Goal: Information Seeking & Learning: Learn about a topic

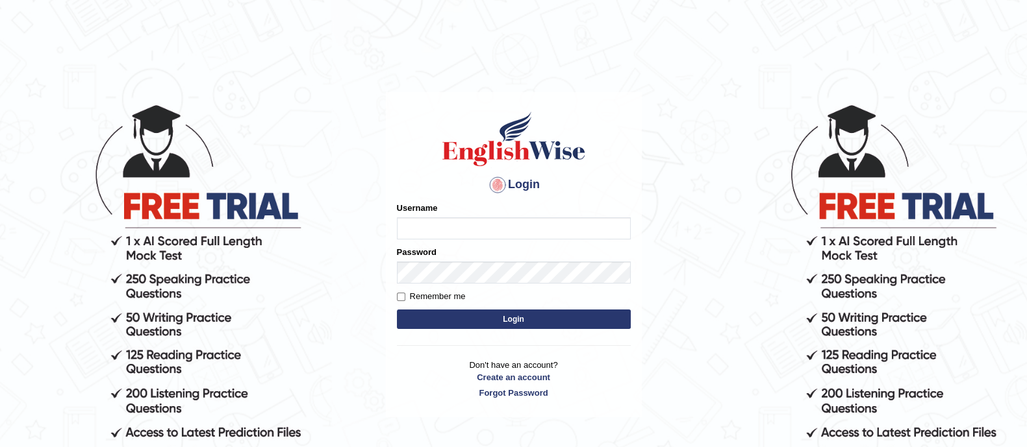
click at [427, 223] on input "Username" at bounding box center [514, 229] width 234 height 22
type input "sponzu7"
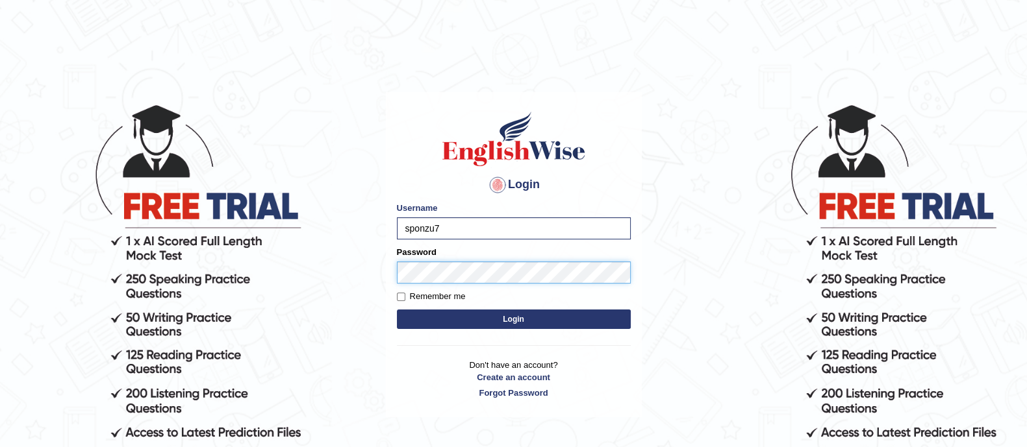
click at [397, 310] on button "Login" at bounding box center [514, 319] width 234 height 19
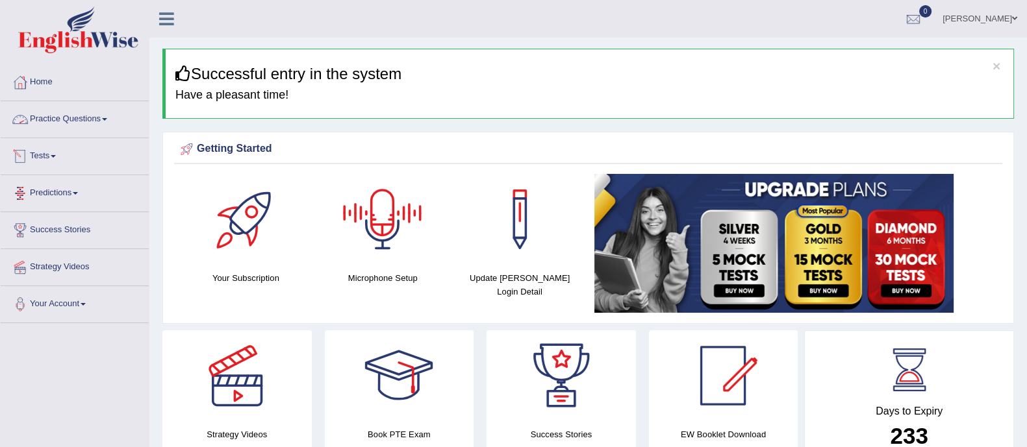
click at [66, 116] on link "Practice Questions" at bounding box center [75, 117] width 148 height 32
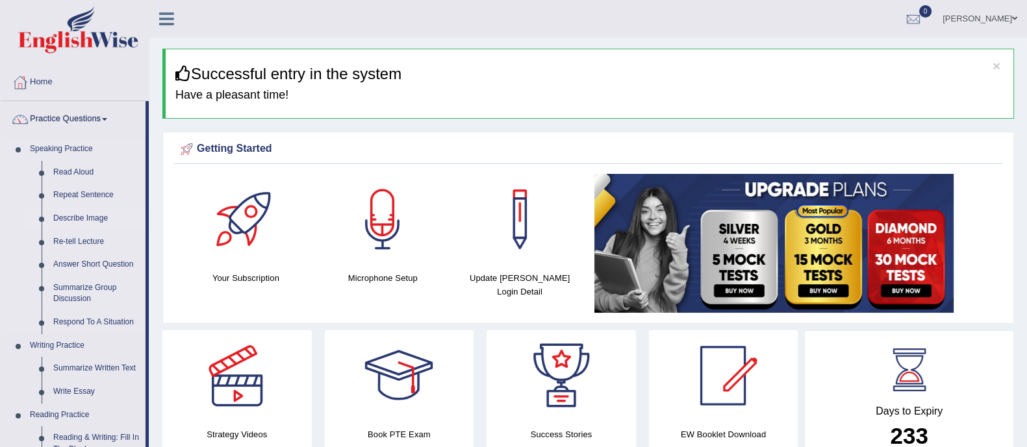
click at [82, 220] on link "Describe Image" at bounding box center [96, 218] width 98 height 23
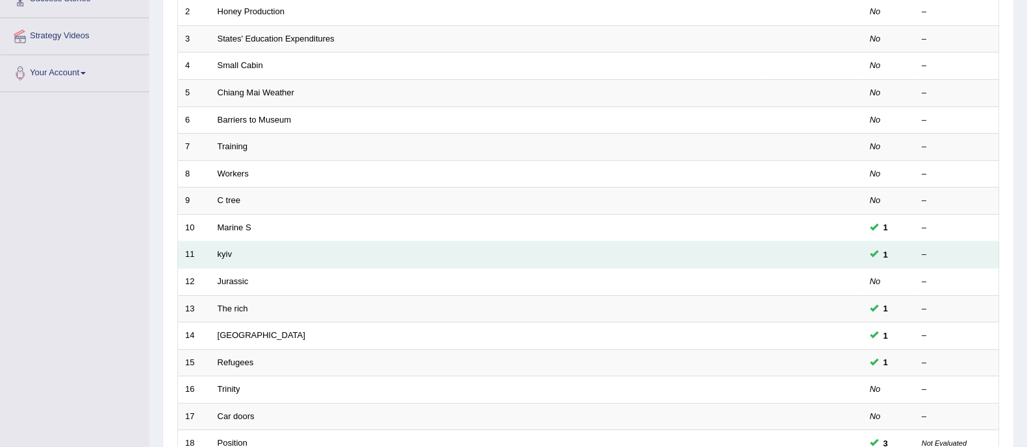
scroll to position [243, 0]
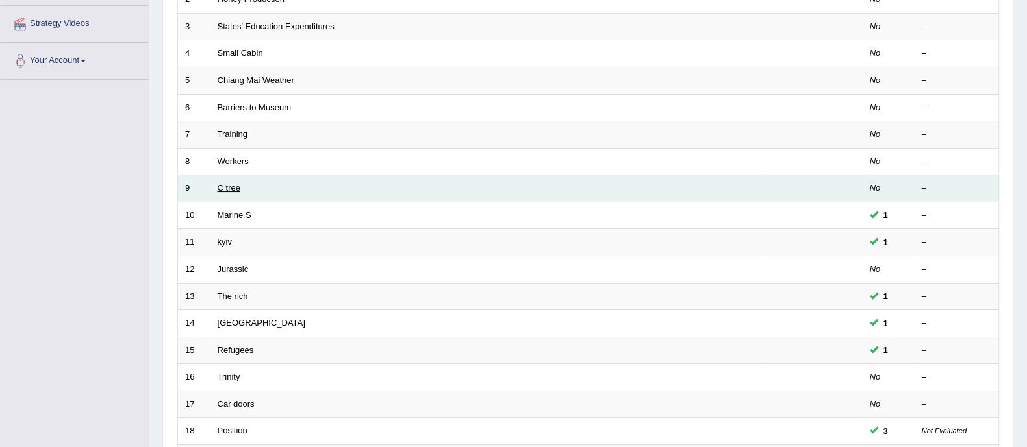
click at [221, 186] on link "C tree" at bounding box center [229, 188] width 23 height 10
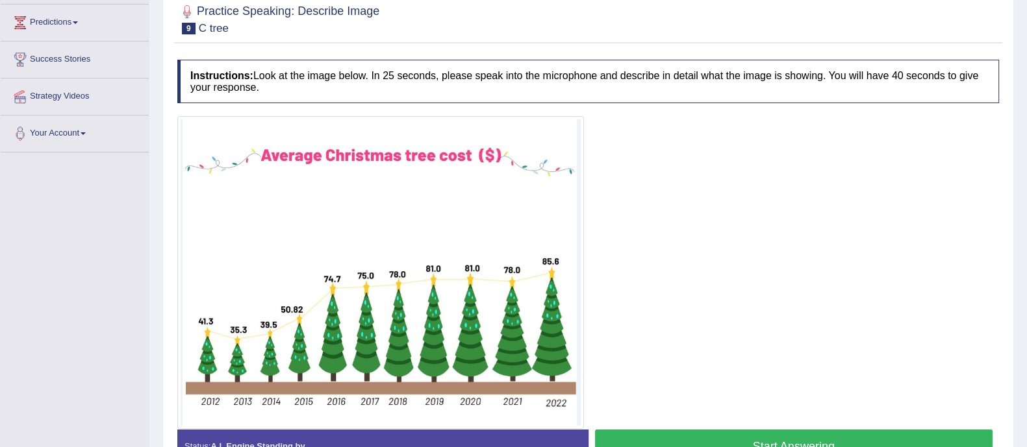
scroll to position [252, 0]
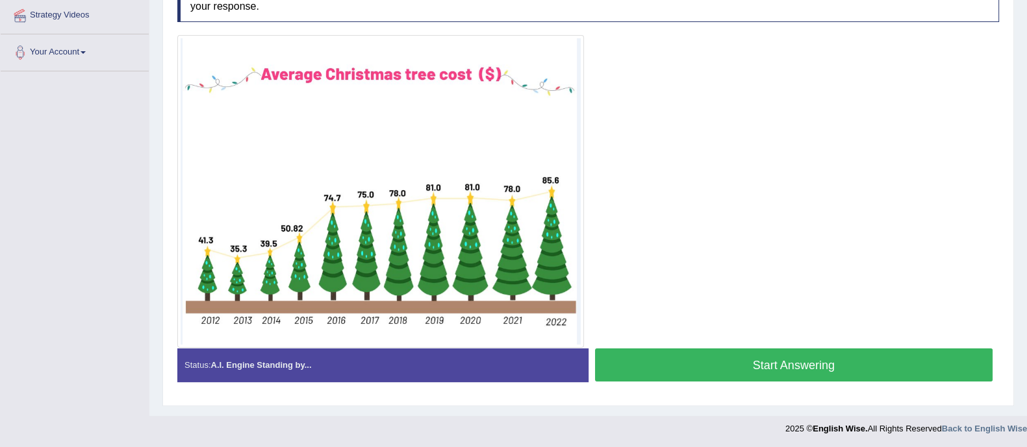
click at [693, 360] on button "Start Answering" at bounding box center [794, 365] width 398 height 33
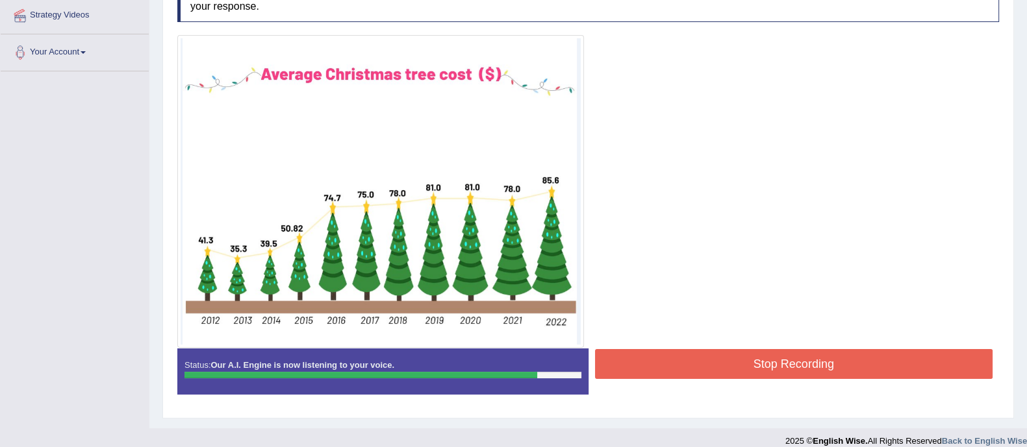
click at [693, 360] on button "Stop Recording" at bounding box center [794, 364] width 398 height 30
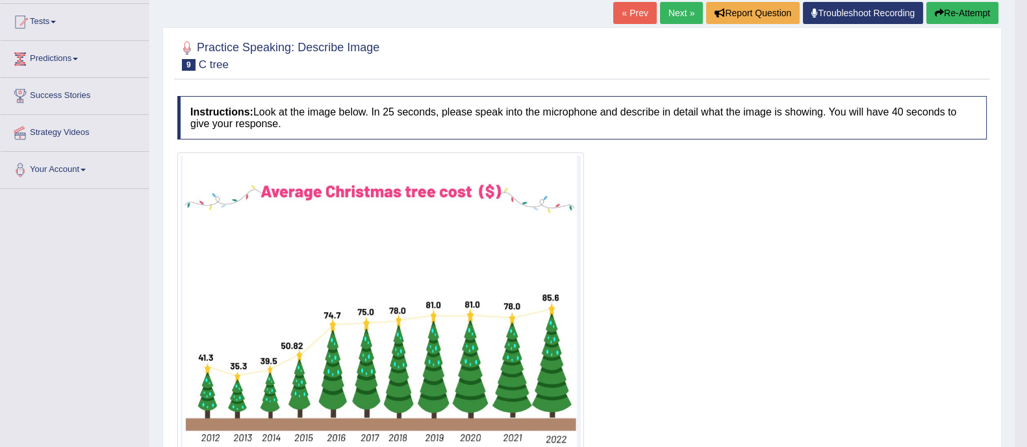
scroll to position [122, 0]
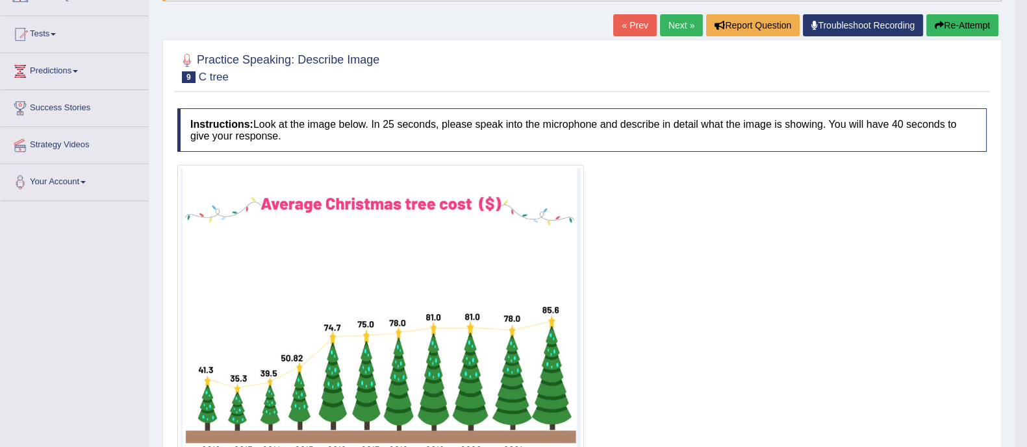
click at [968, 21] on button "Re-Attempt" at bounding box center [962, 25] width 72 height 22
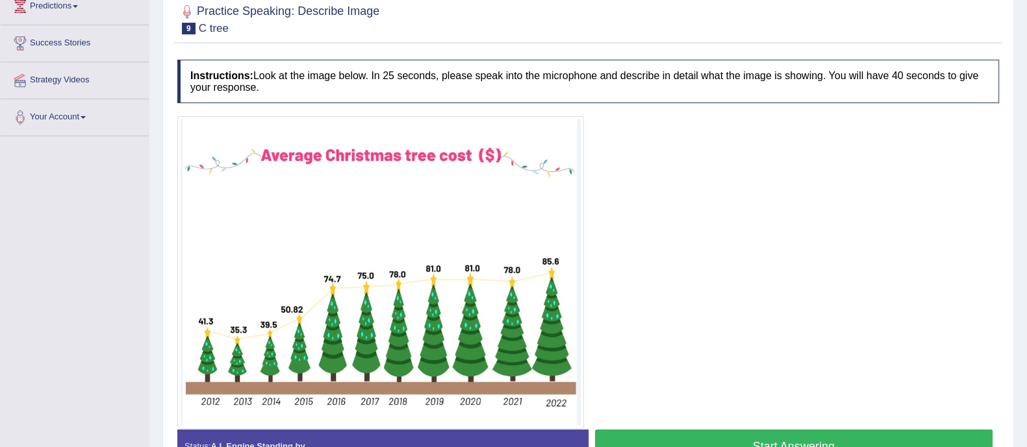
scroll to position [268, 0]
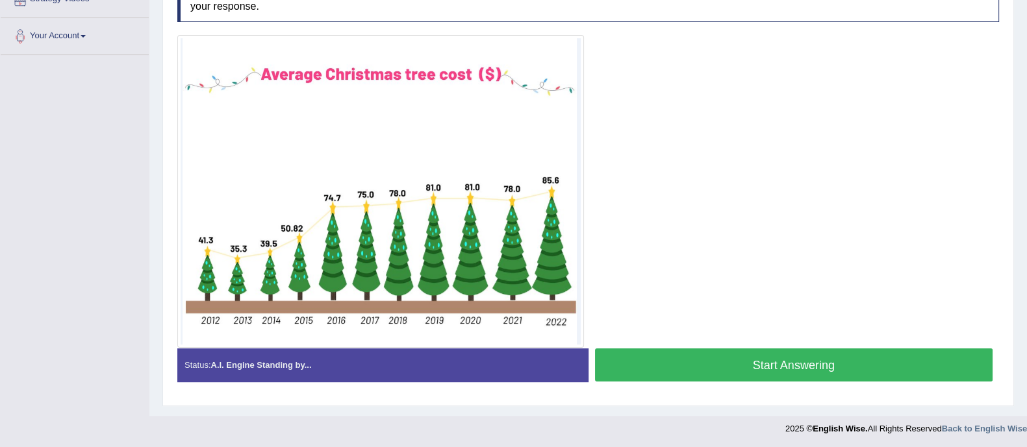
click at [697, 360] on button "Start Answering" at bounding box center [794, 365] width 398 height 33
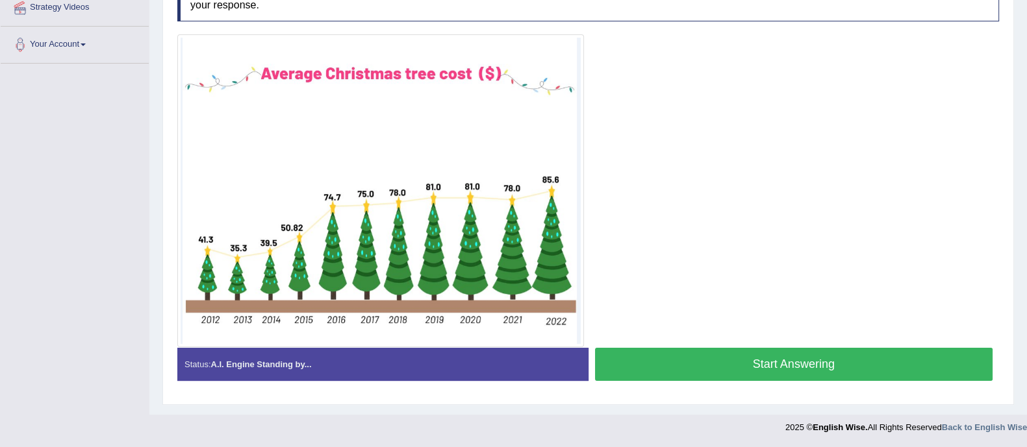
scroll to position [258, 0]
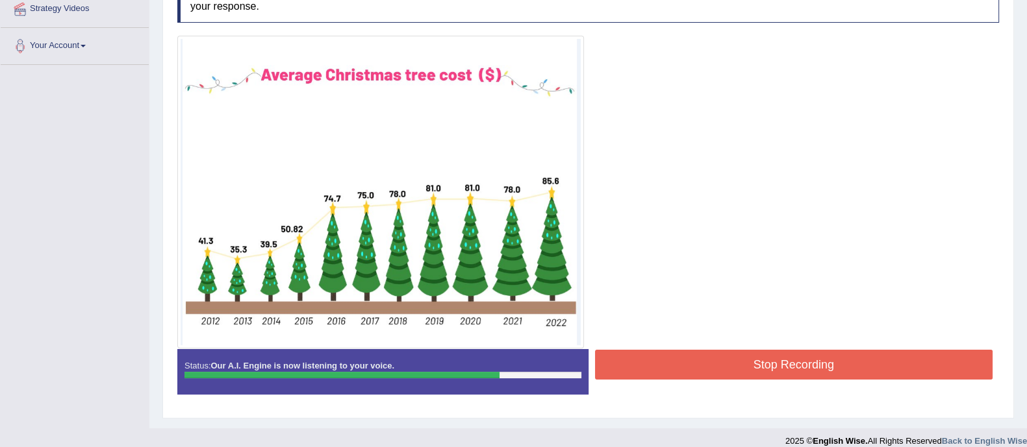
click at [701, 358] on button "Stop Recording" at bounding box center [794, 365] width 398 height 30
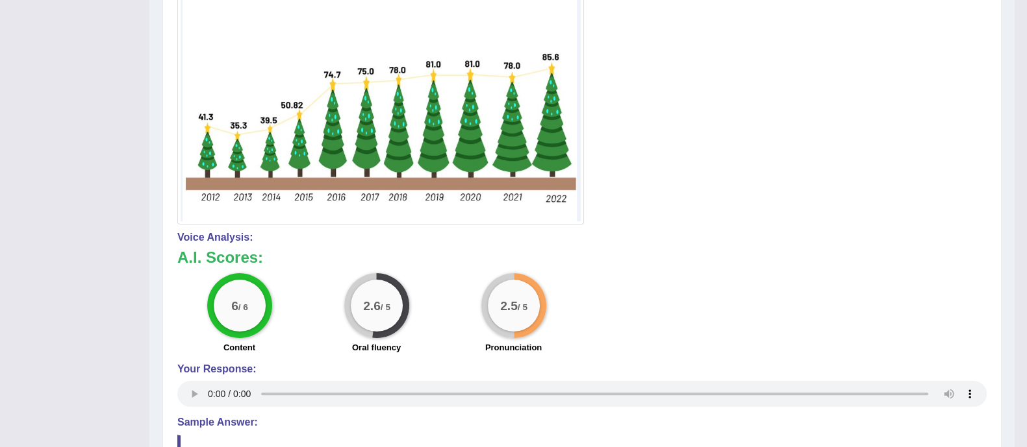
scroll to position [129, 0]
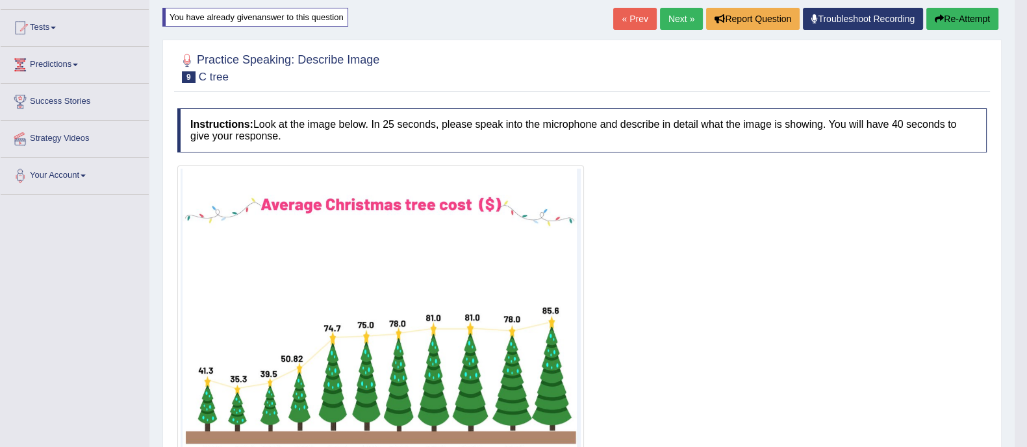
click at [682, 18] on link "Next »" at bounding box center [681, 19] width 43 height 22
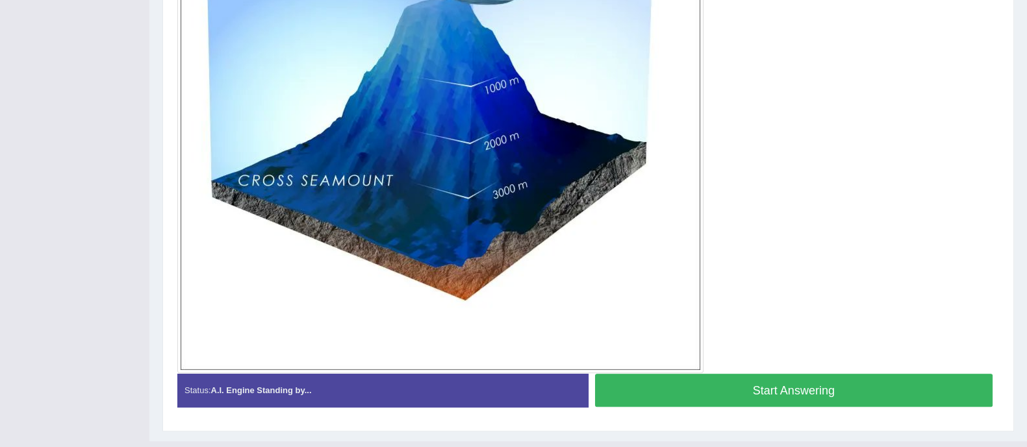
scroll to position [465, 0]
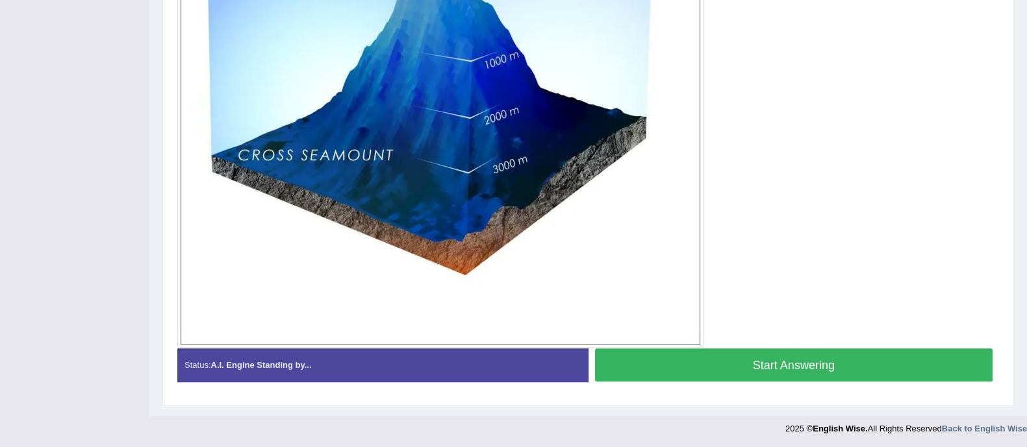
click at [641, 360] on button "Start Answering" at bounding box center [794, 365] width 398 height 33
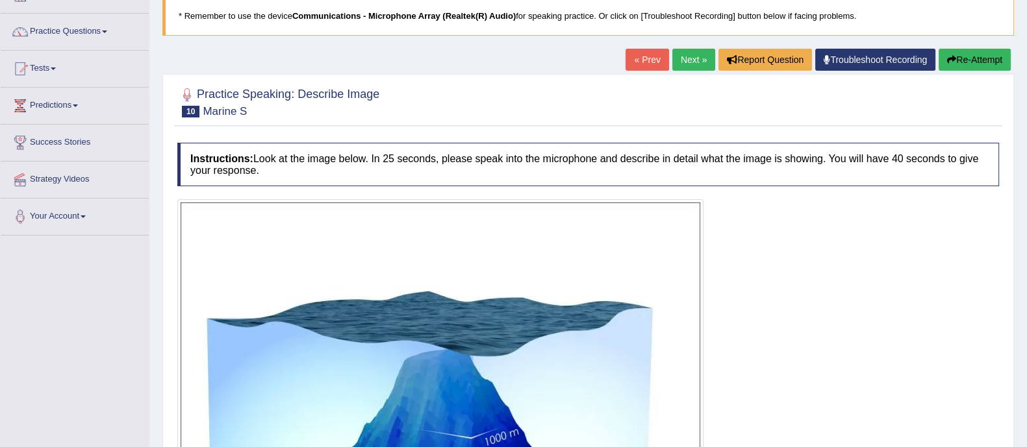
scroll to position [0, 0]
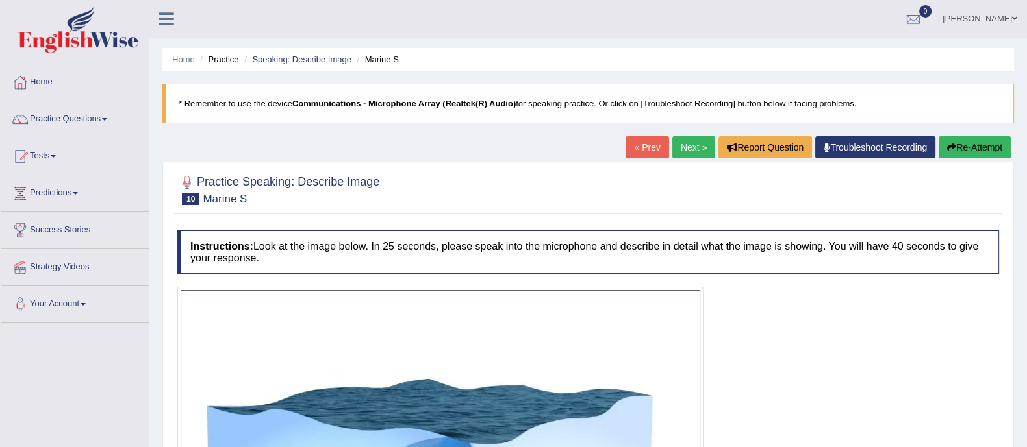
click at [962, 145] on button "Re-Attempt" at bounding box center [974, 147] width 72 height 22
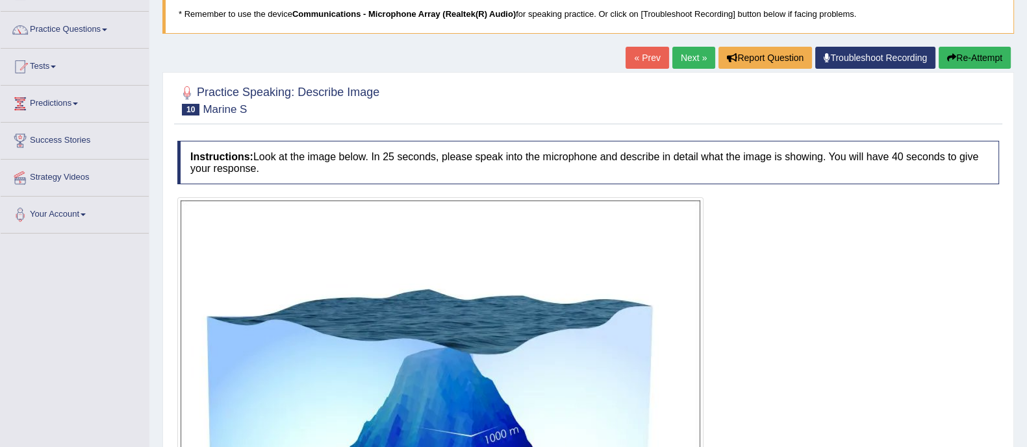
scroll to position [243, 0]
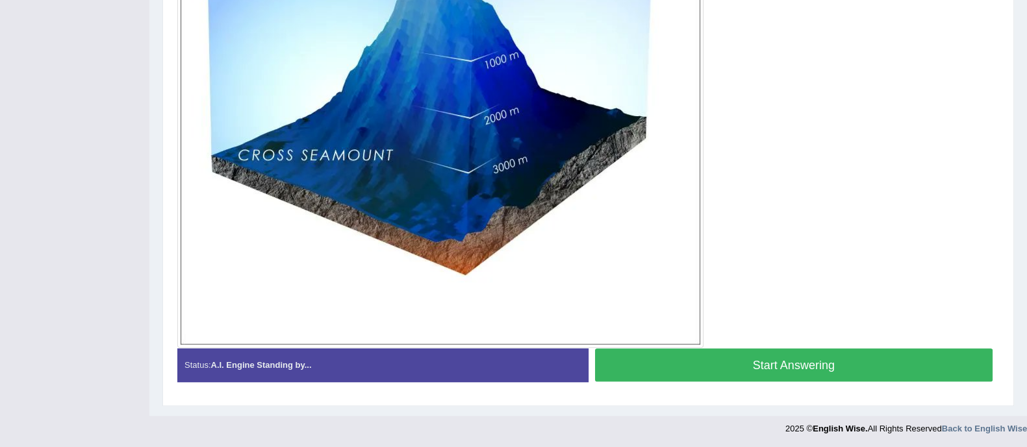
scroll to position [384, 0]
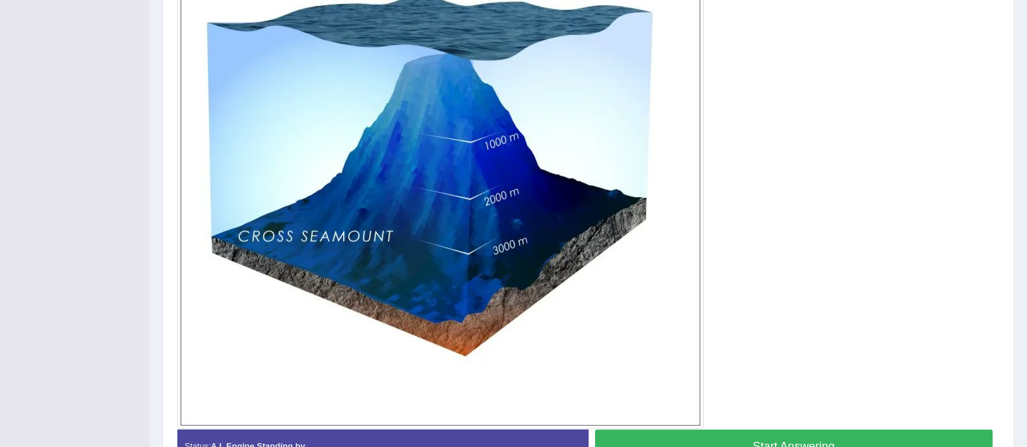
click at [719, 432] on button "Start Answering" at bounding box center [794, 446] width 398 height 33
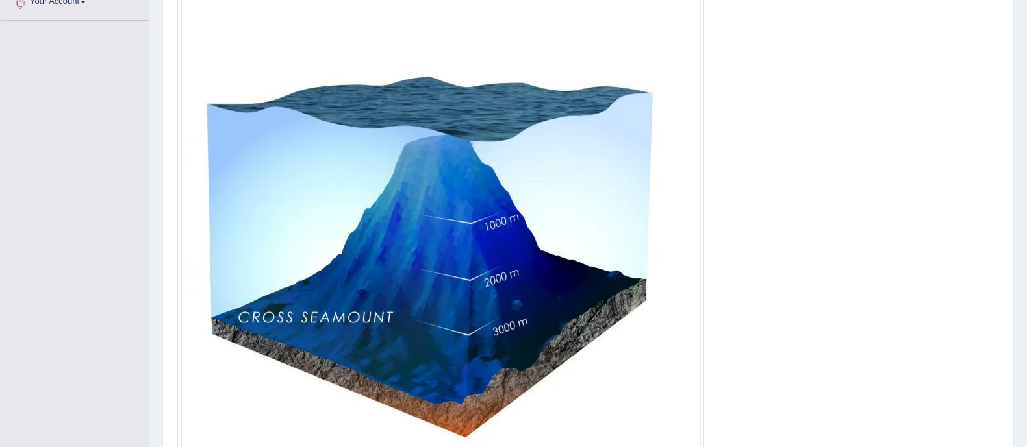
scroll to position [477, 0]
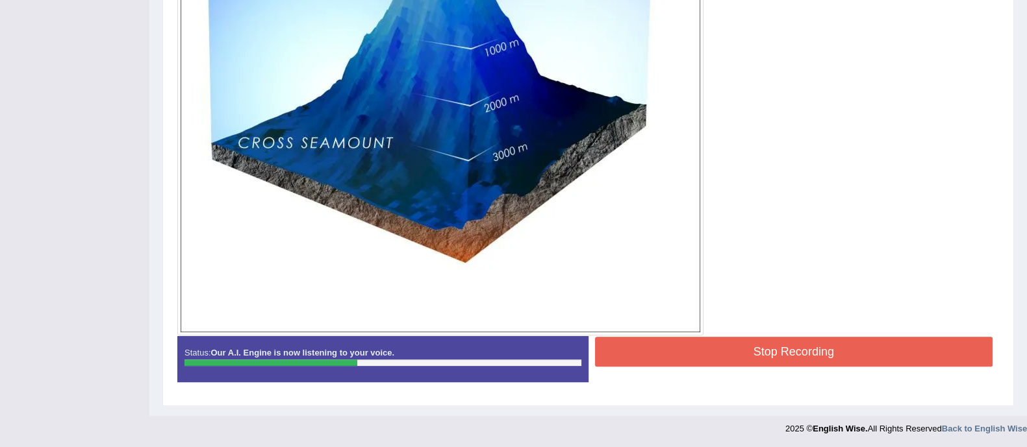
click at [737, 348] on button "Stop Recording" at bounding box center [794, 352] width 398 height 30
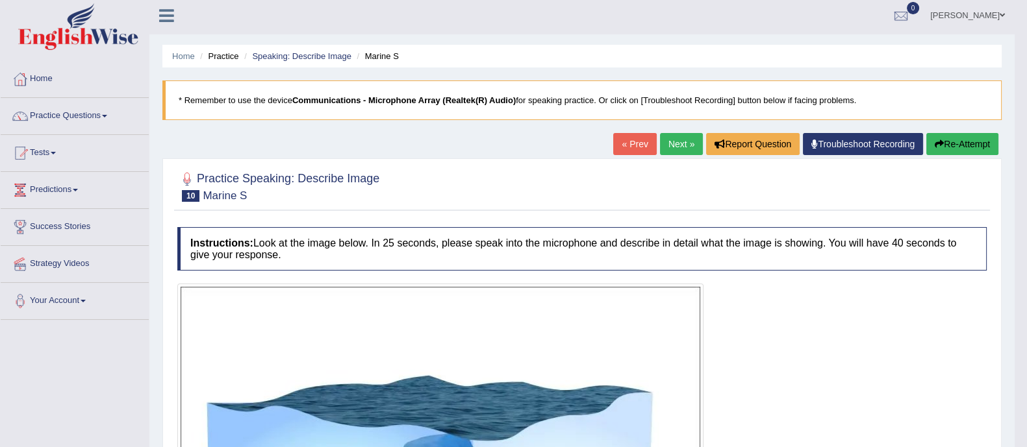
scroll to position [0, 0]
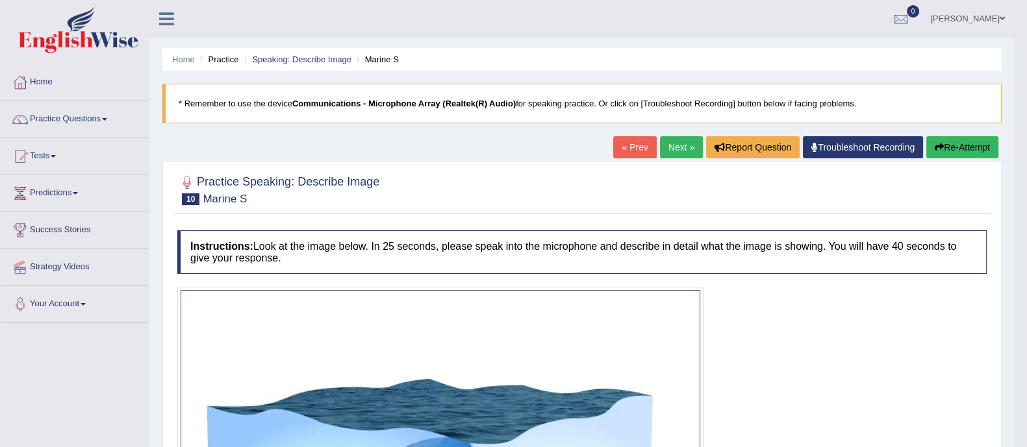
click at [673, 147] on link "Next »" at bounding box center [681, 147] width 43 height 22
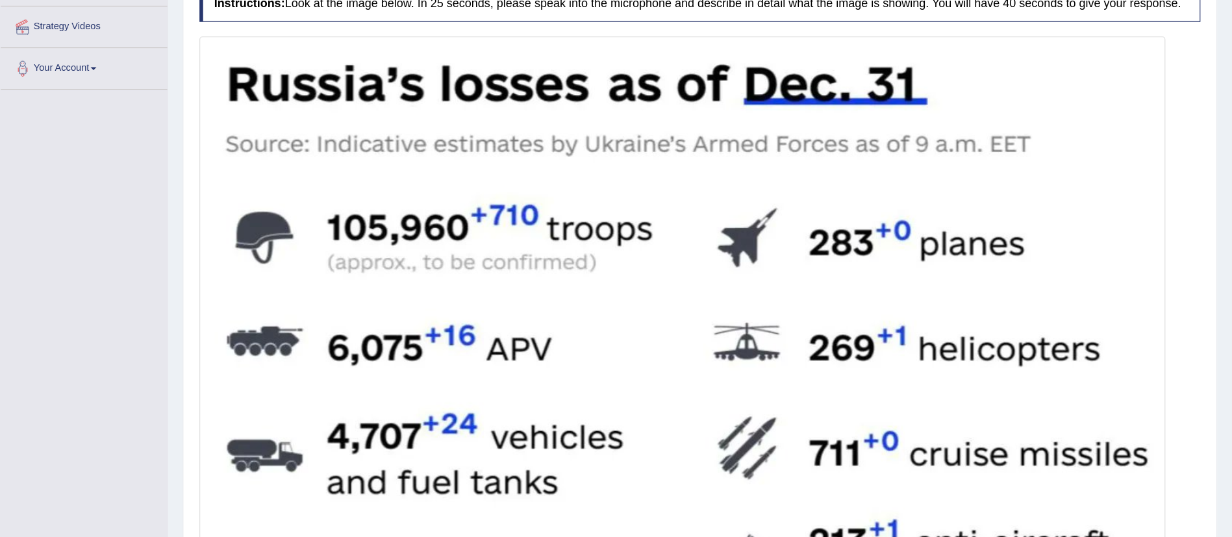
scroll to position [243, 0]
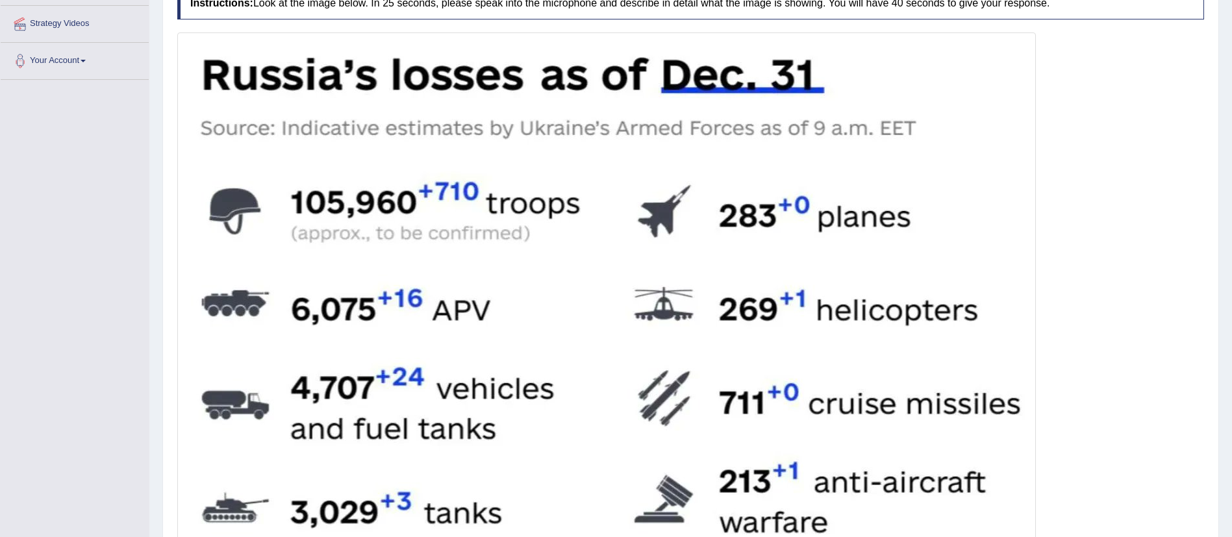
drag, startPoint x: 980, startPoint y: 0, endPoint x: 909, endPoint y: 168, distance: 182.5
click at [909, 168] on img at bounding box center [607, 463] width 852 height 854
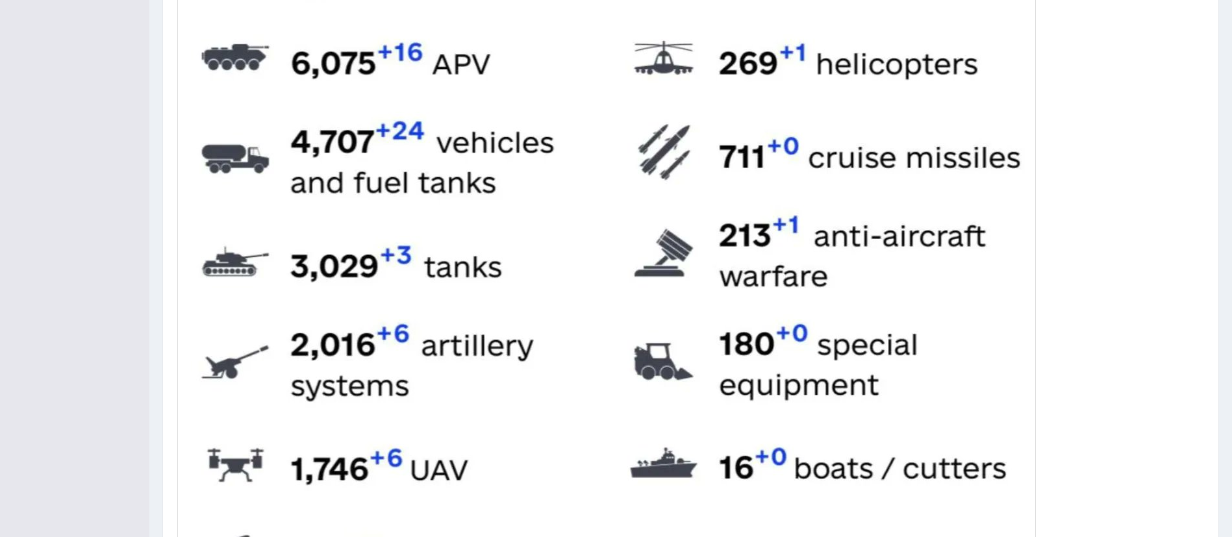
scroll to position [700, 0]
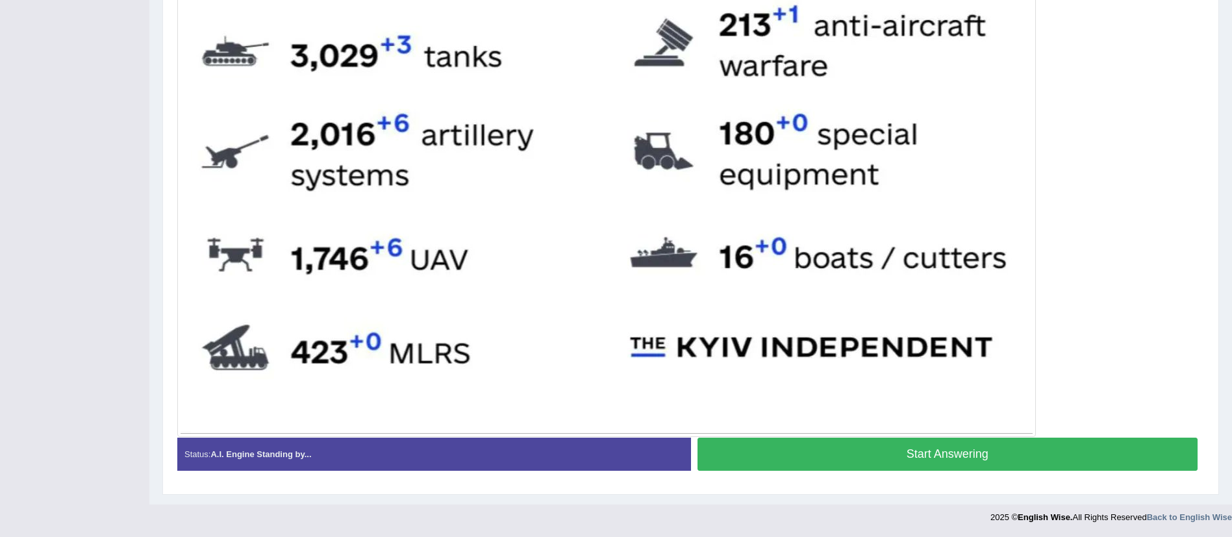
click at [871, 447] on button "Start Answering" at bounding box center [947, 454] width 501 height 33
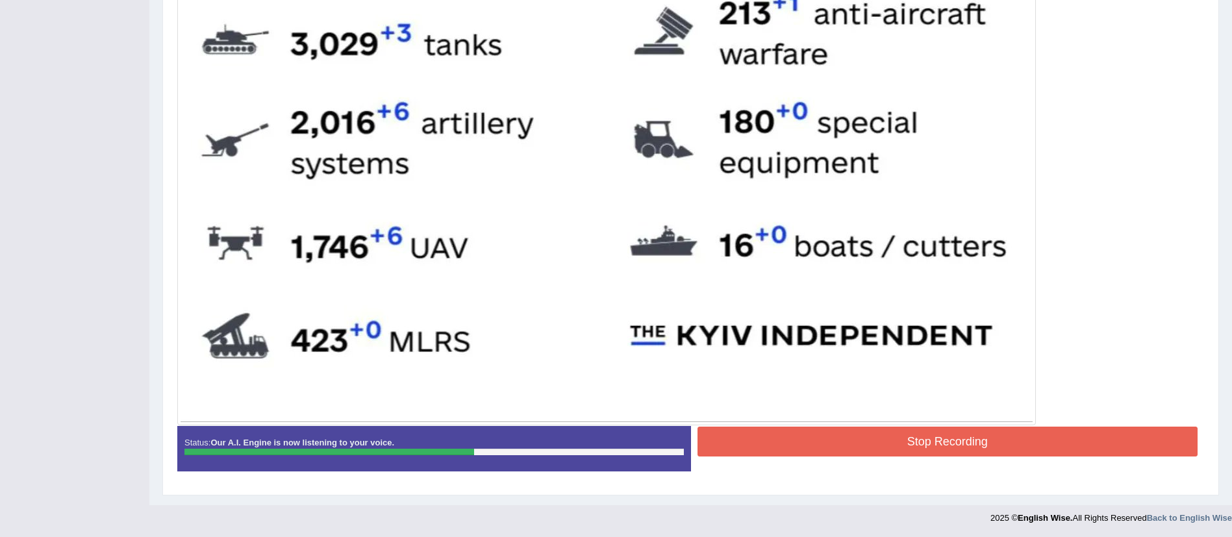
scroll to position [712, 0]
click at [907, 447] on button "Stop Recording" at bounding box center [947, 441] width 501 height 30
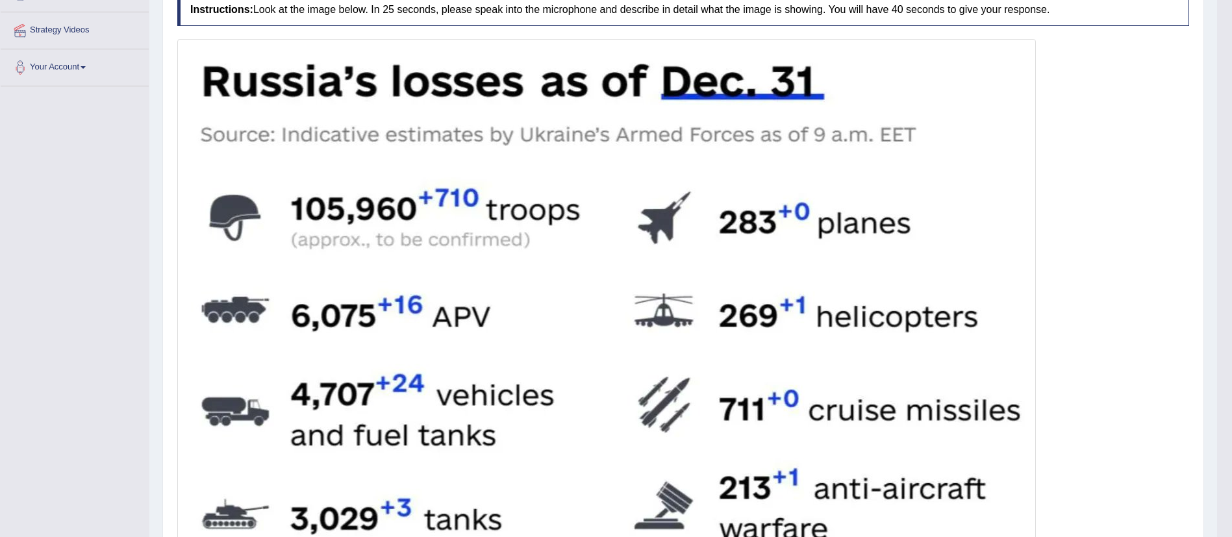
scroll to position [0, 0]
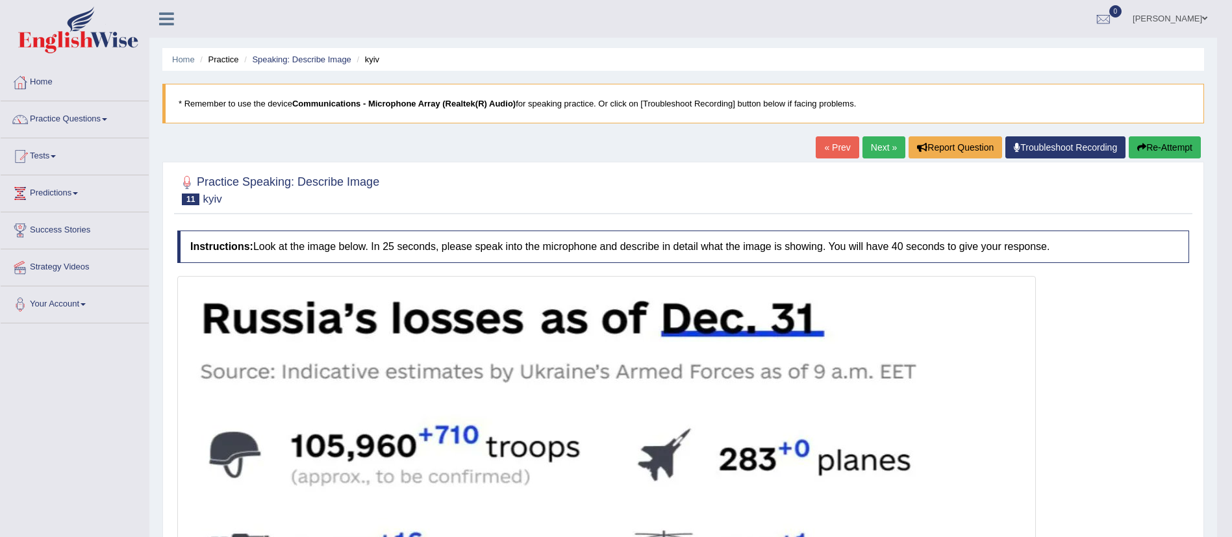
click at [874, 145] on link "Next »" at bounding box center [883, 147] width 43 height 22
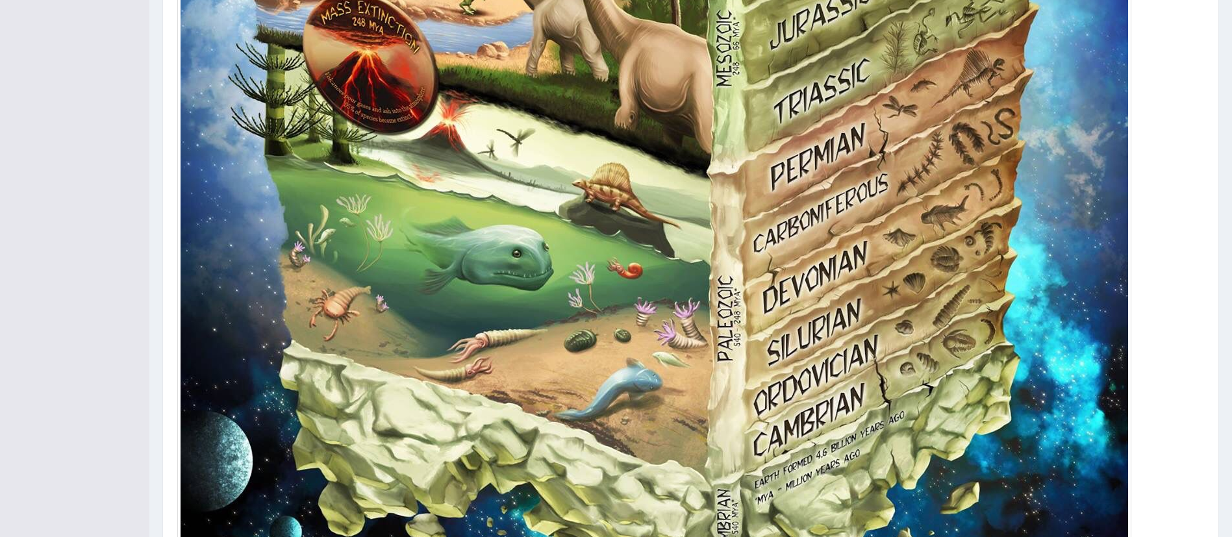
scroll to position [1169, 0]
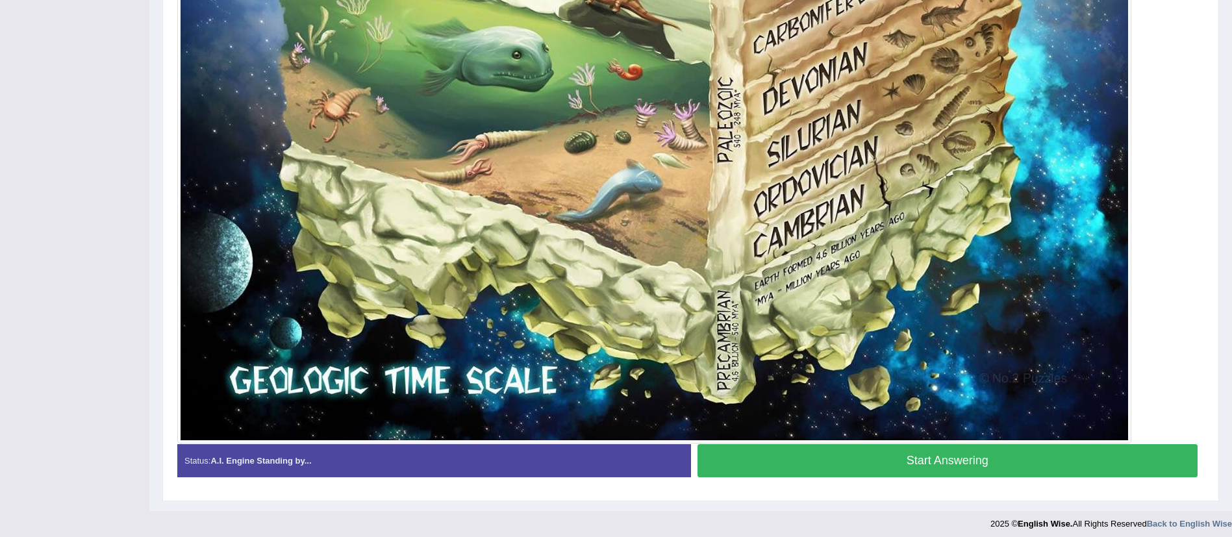
click at [930, 465] on button "Start Answering" at bounding box center [947, 460] width 501 height 33
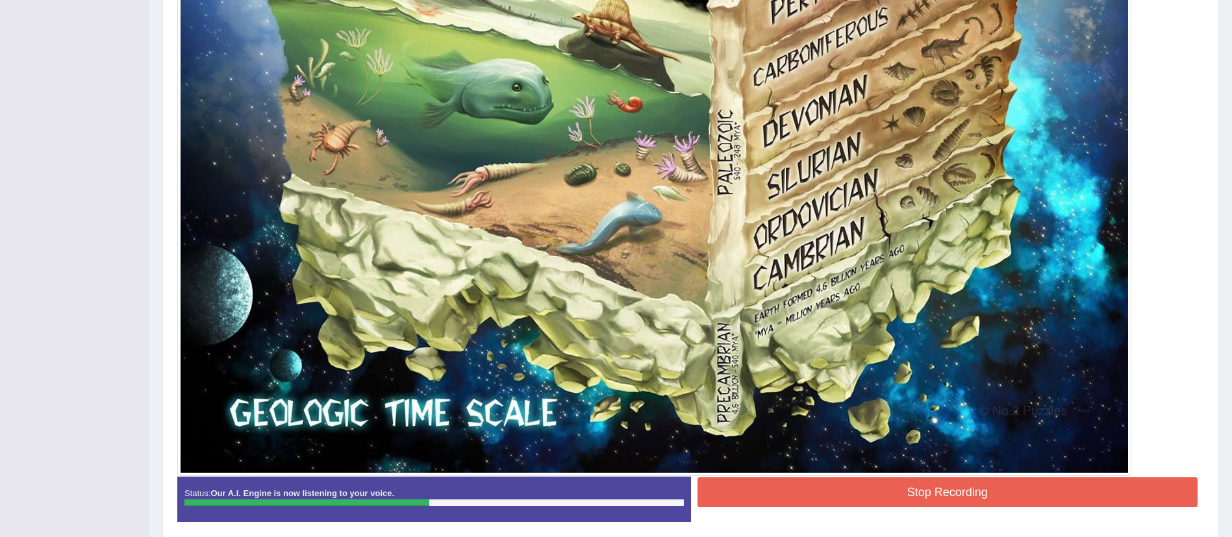
scroll to position [1188, 0]
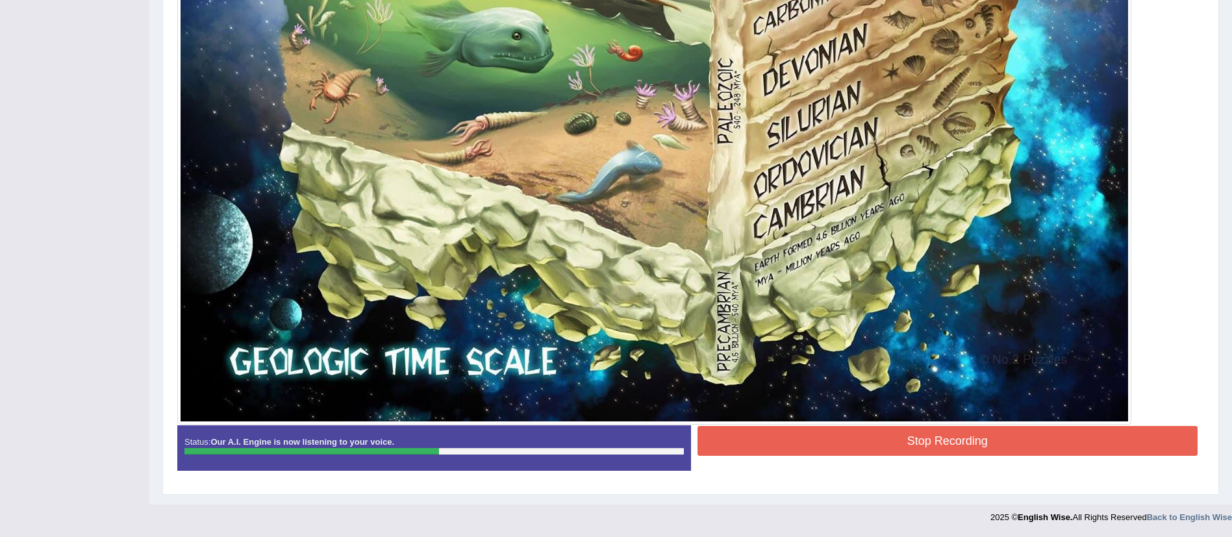
click at [848, 440] on button "Stop Recording" at bounding box center [947, 441] width 501 height 30
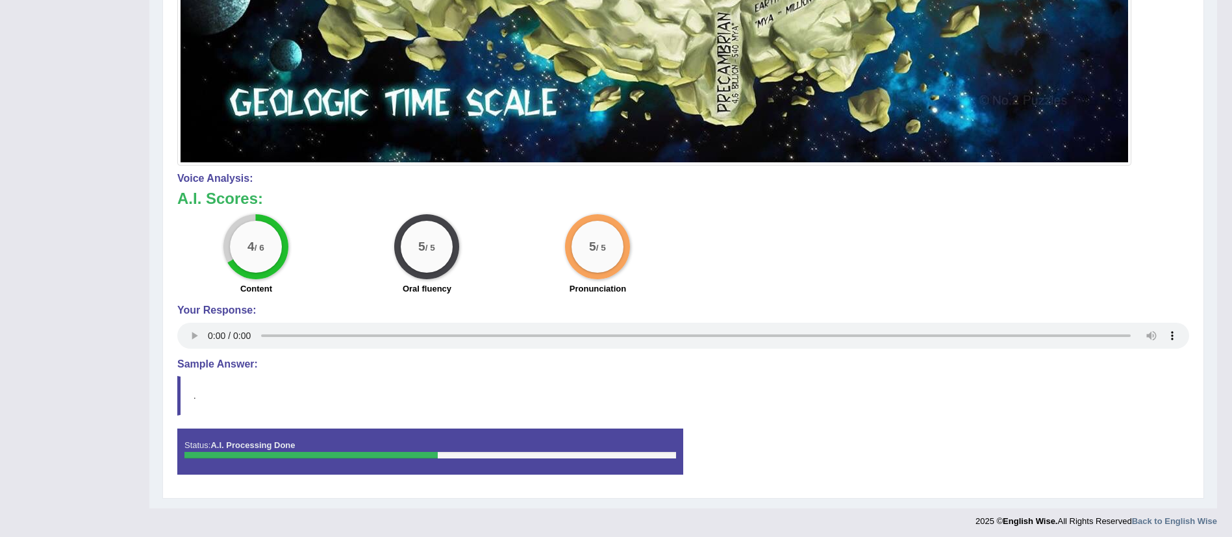
scroll to position [1451, 0]
